Goal: Information Seeking & Learning: Compare options

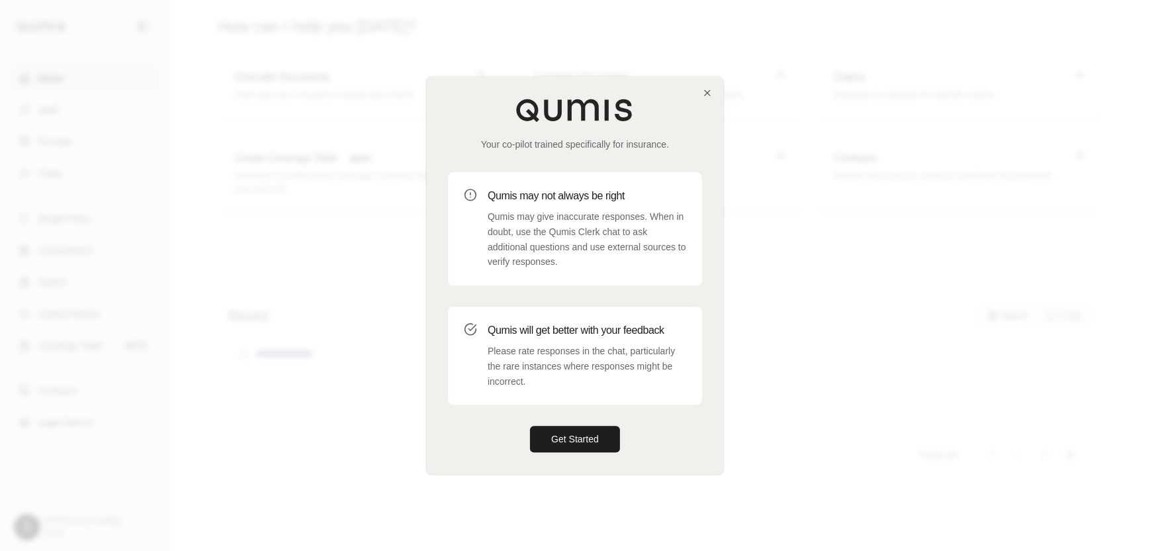
drag, startPoint x: 583, startPoint y: 439, endPoint x: 699, endPoint y: 414, distance: 118.4
click at [582, 438] on button "Get Started" at bounding box center [575, 439] width 90 height 26
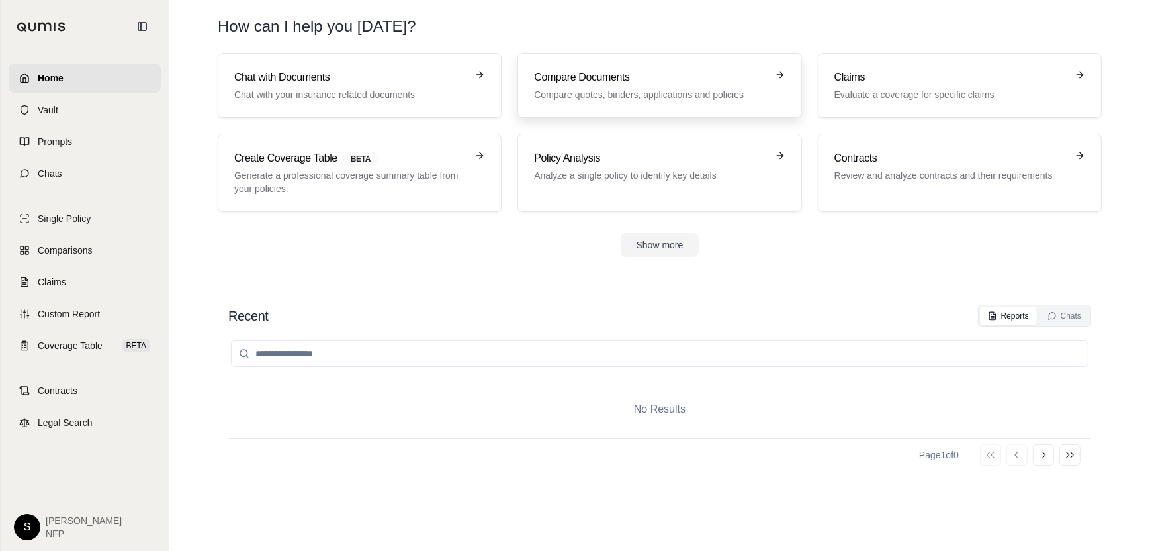
click at [627, 97] on p "Compare quotes, binders, applications and policies" at bounding box center [650, 94] width 232 height 13
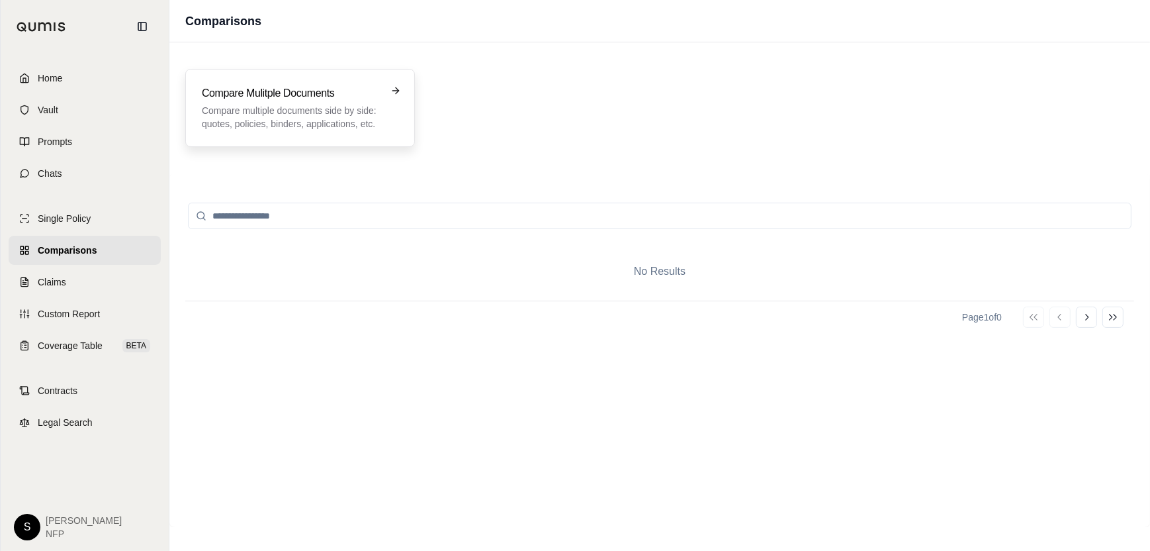
click at [303, 118] on p "Compare multiple documents side by side: quotes, policies, binders, application…" at bounding box center [291, 117] width 178 height 26
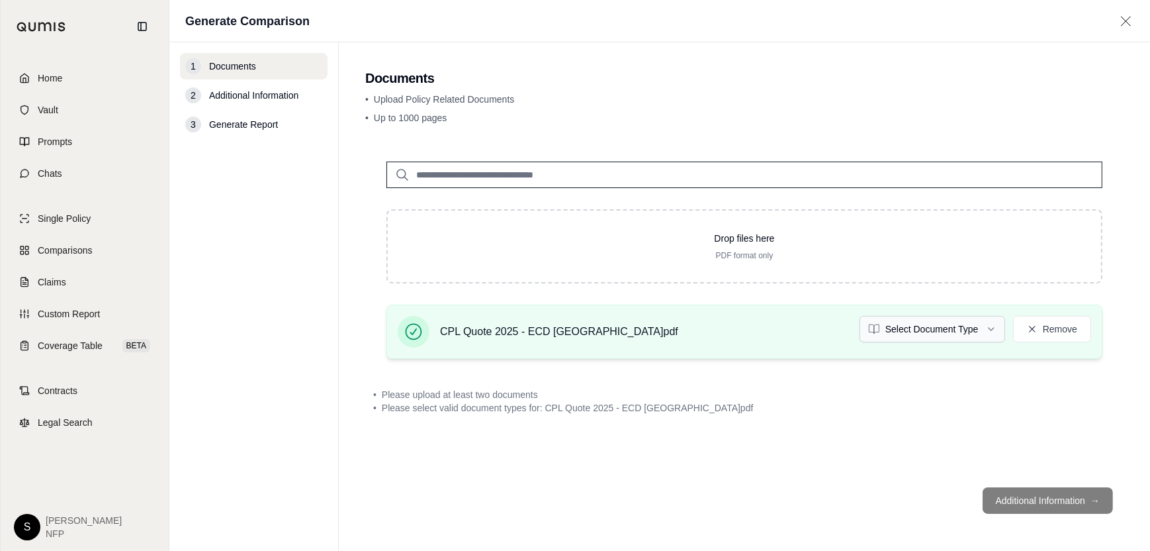
click at [994, 328] on html "Home Vault Prompts Chats Single Policy Comparisons Claims Custom Report Coverag…" at bounding box center [575, 275] width 1150 height 551
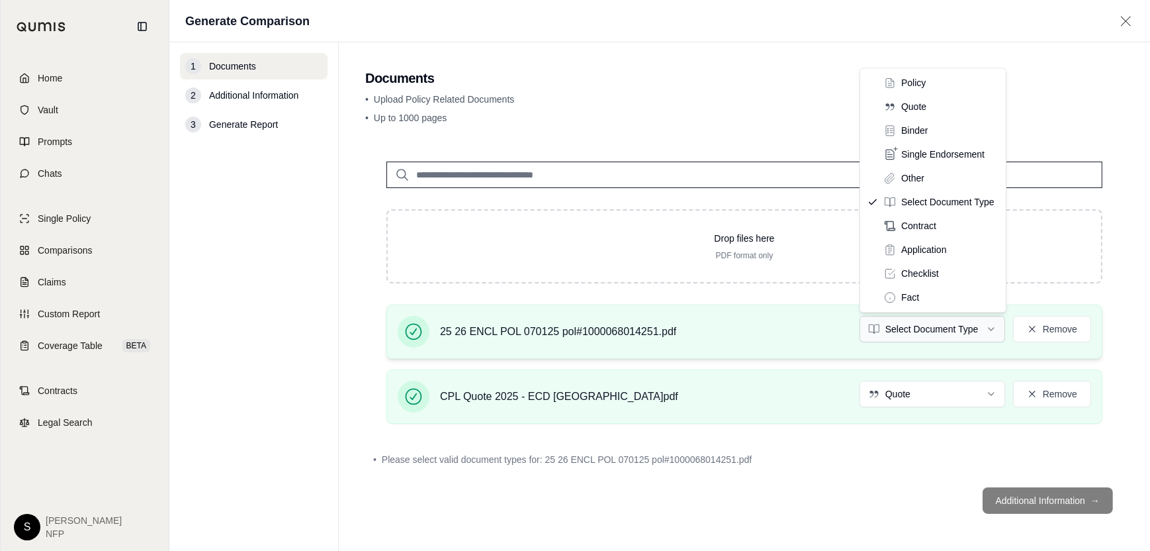
click at [982, 328] on html "Home Vault Prompts Chats Single Policy Comparisons Claims Custom Report Coverag…" at bounding box center [575, 275] width 1150 height 551
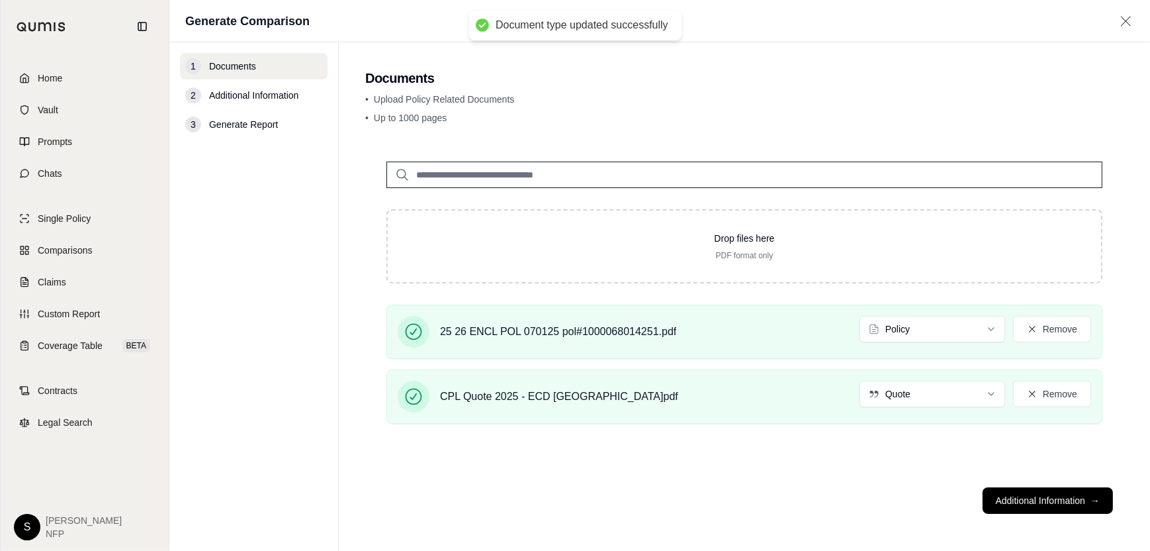
click at [1037, 497] on button "Additional Information →" at bounding box center [1048, 500] width 130 height 26
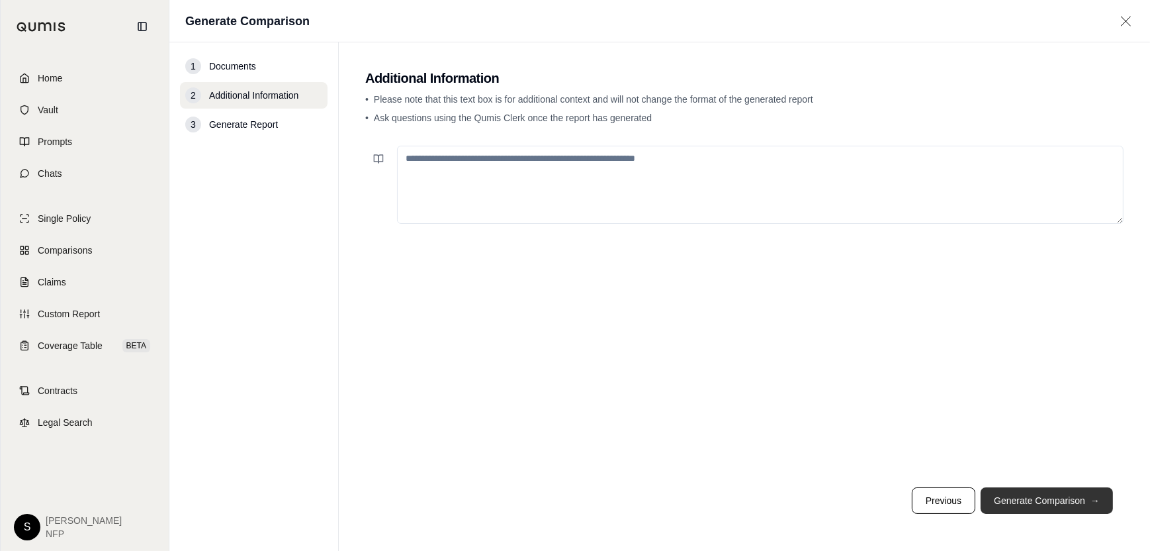
click at [1047, 500] on button "Generate Comparison →" at bounding box center [1047, 500] width 132 height 26
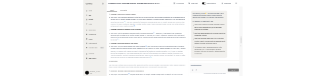
scroll to position [1654, 0]
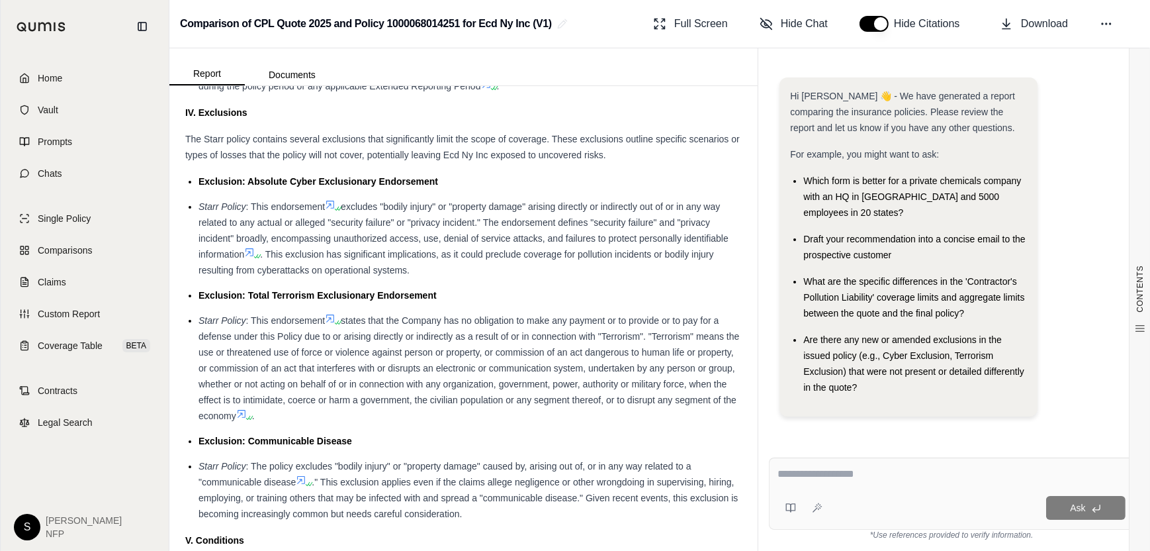
click at [814, 479] on textarea at bounding box center [951, 474] width 348 height 16
drag, startPoint x: 844, startPoint y: 480, endPoint x: 830, endPoint y: 480, distance: 13.2
click at [843, 480] on textarea at bounding box center [951, 474] width 348 height 16
type textarea "**********"
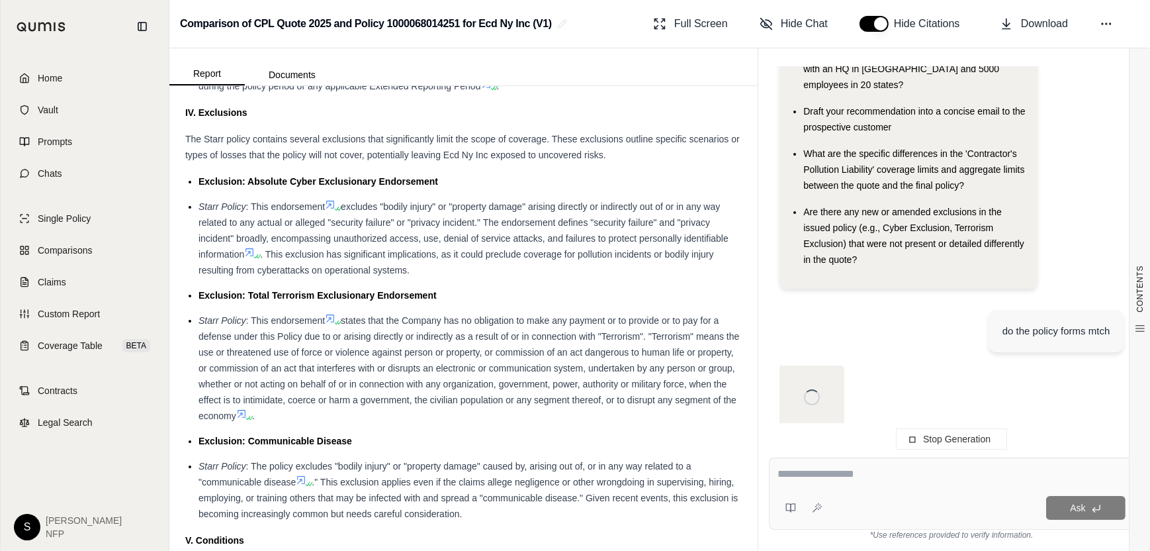
scroll to position [128, 0]
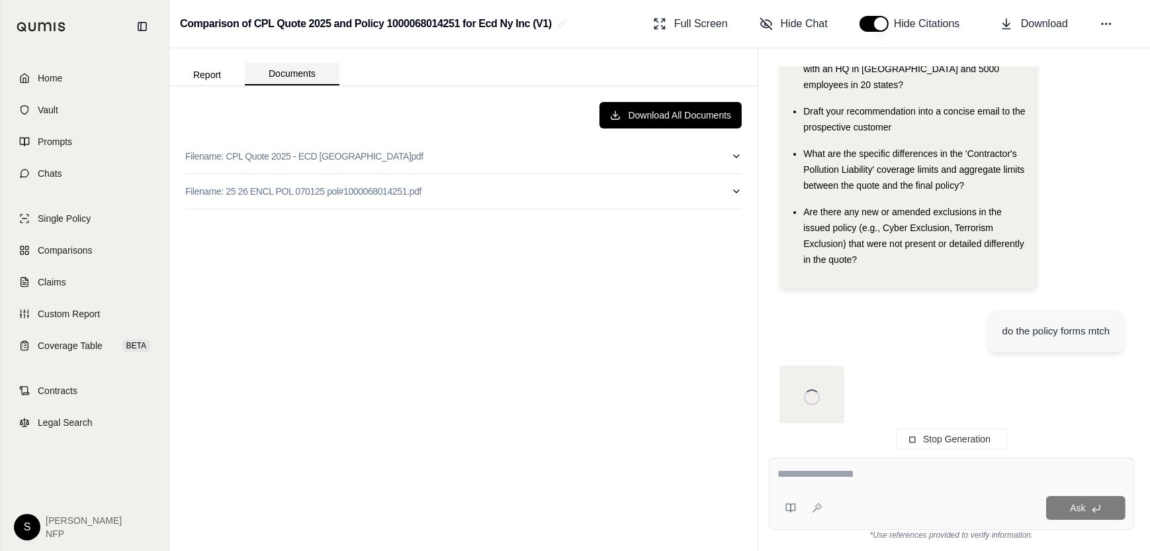
click at [301, 75] on button "Documents" at bounding box center [292, 74] width 95 height 22
click at [332, 156] on p "Filename: CPL Quote 2025 - ECD [GEOGRAPHIC_DATA]pdf" at bounding box center [304, 156] width 238 height 13
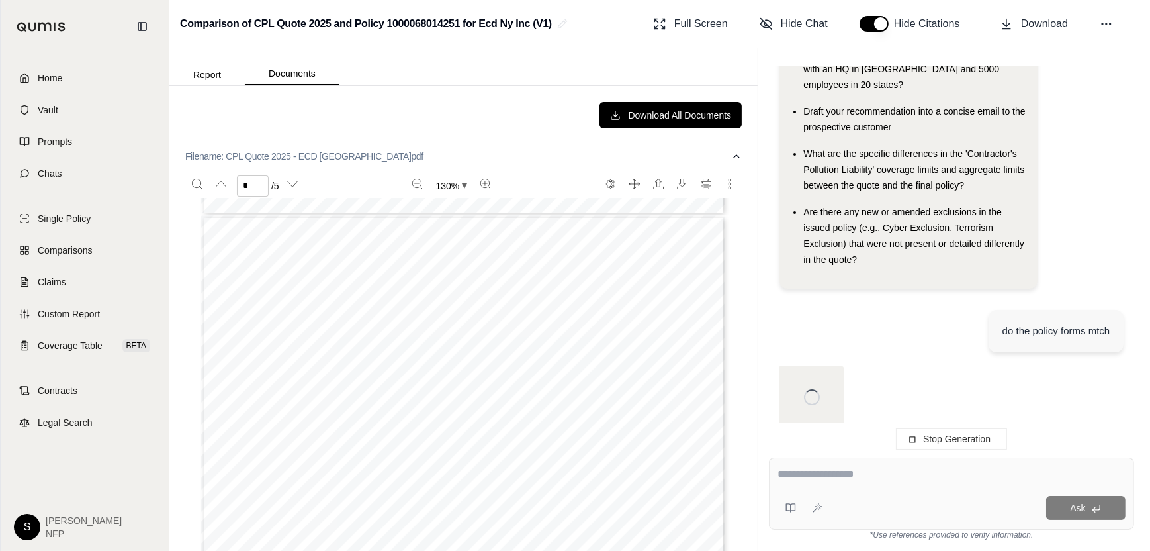
scroll to position [1323, 0]
type input "*"
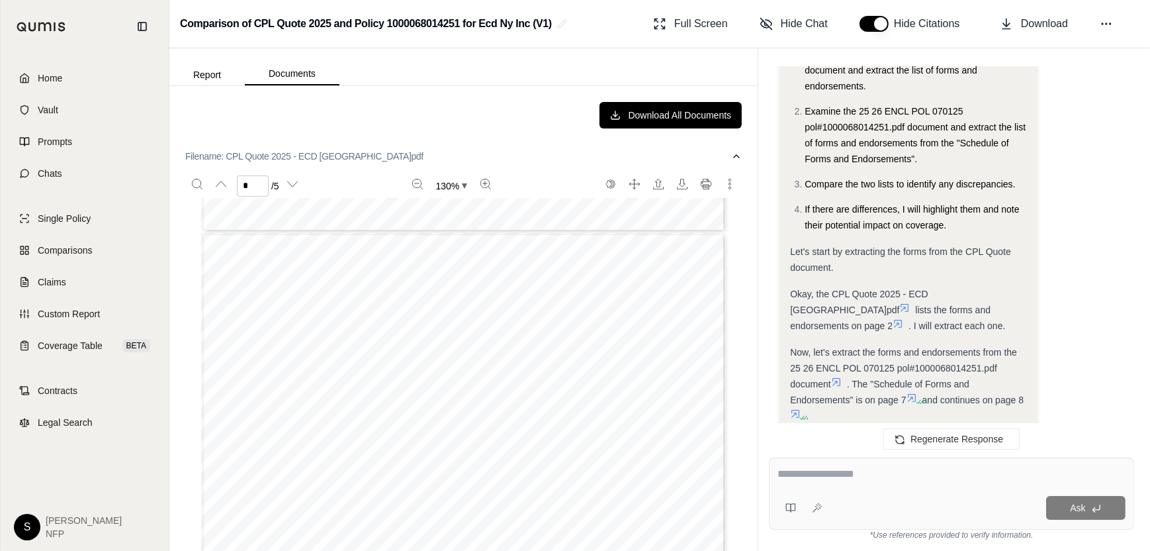
scroll to position [1262, 0]
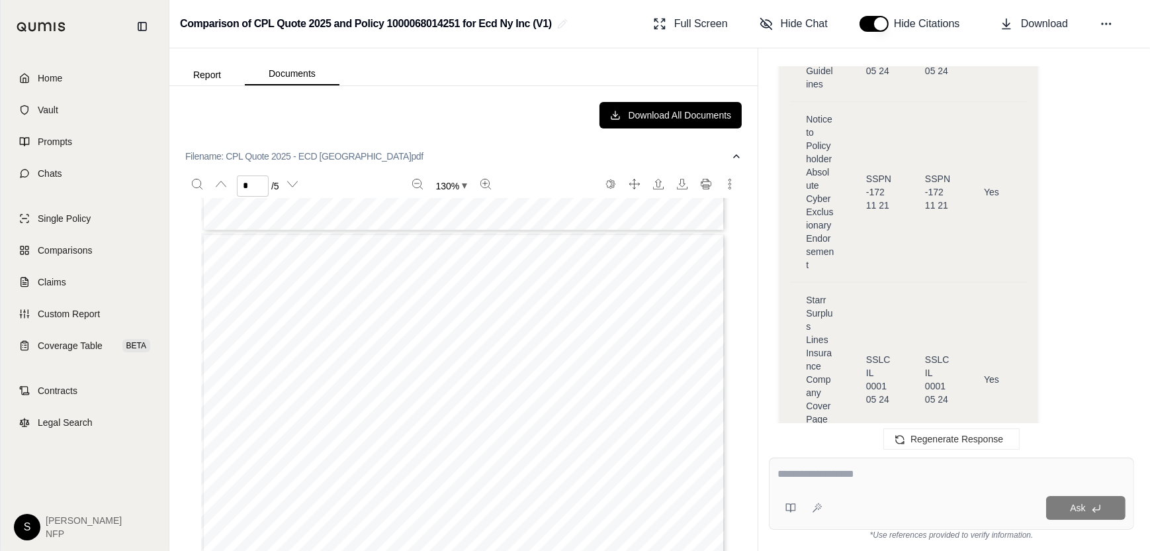
click at [862, 483] on div at bounding box center [951, 476] width 348 height 21
click at [866, 481] on textarea at bounding box center [951, 474] width 348 height 16
type textarea "**********"
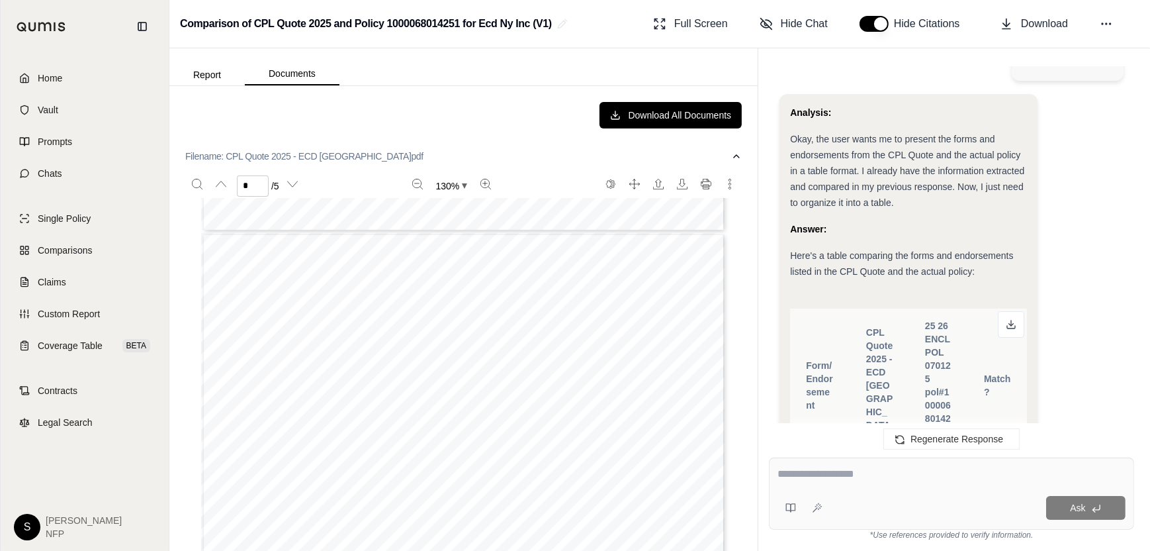
scroll to position [6422, 0]
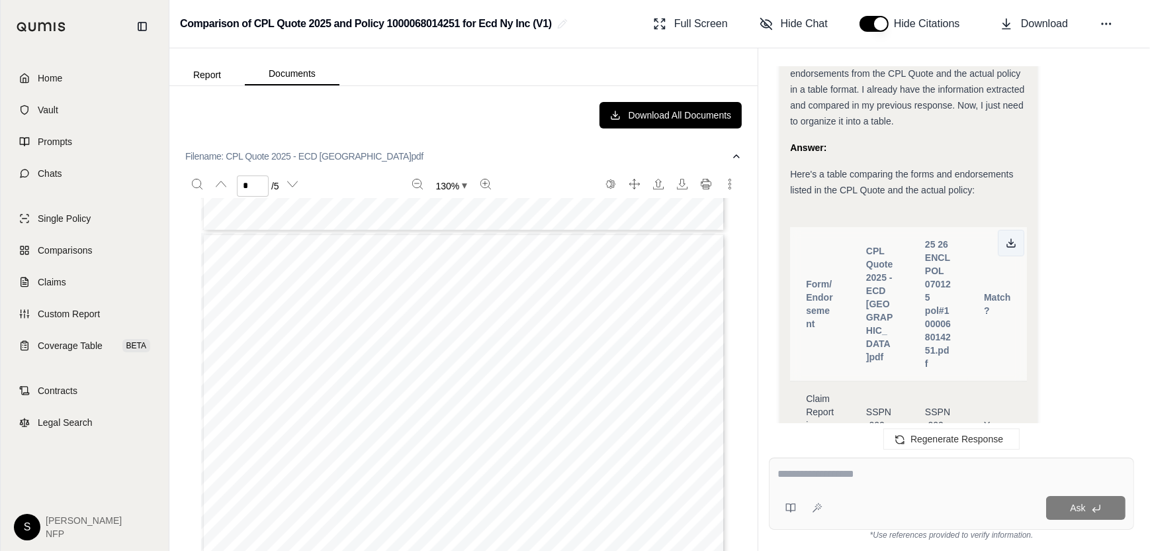
click at [1011, 239] on line at bounding box center [1011, 241] width 0 height 5
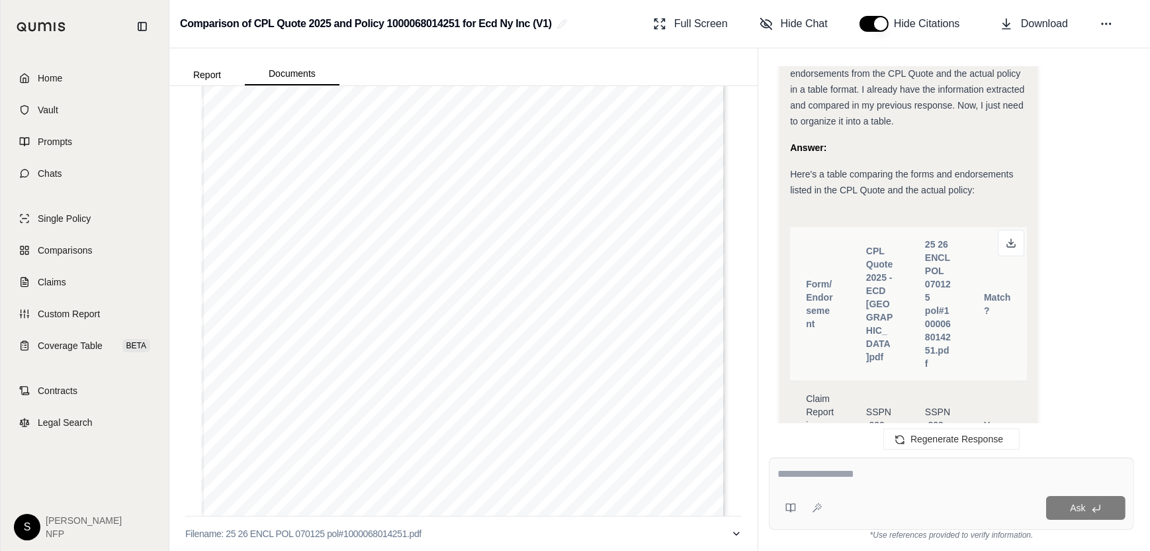
type input "*"
click at [827, 482] on div at bounding box center [951, 476] width 348 height 21
click at [826, 478] on textarea at bounding box center [951, 474] width 348 height 16
